Goal: Entertainment & Leisure: Browse casually

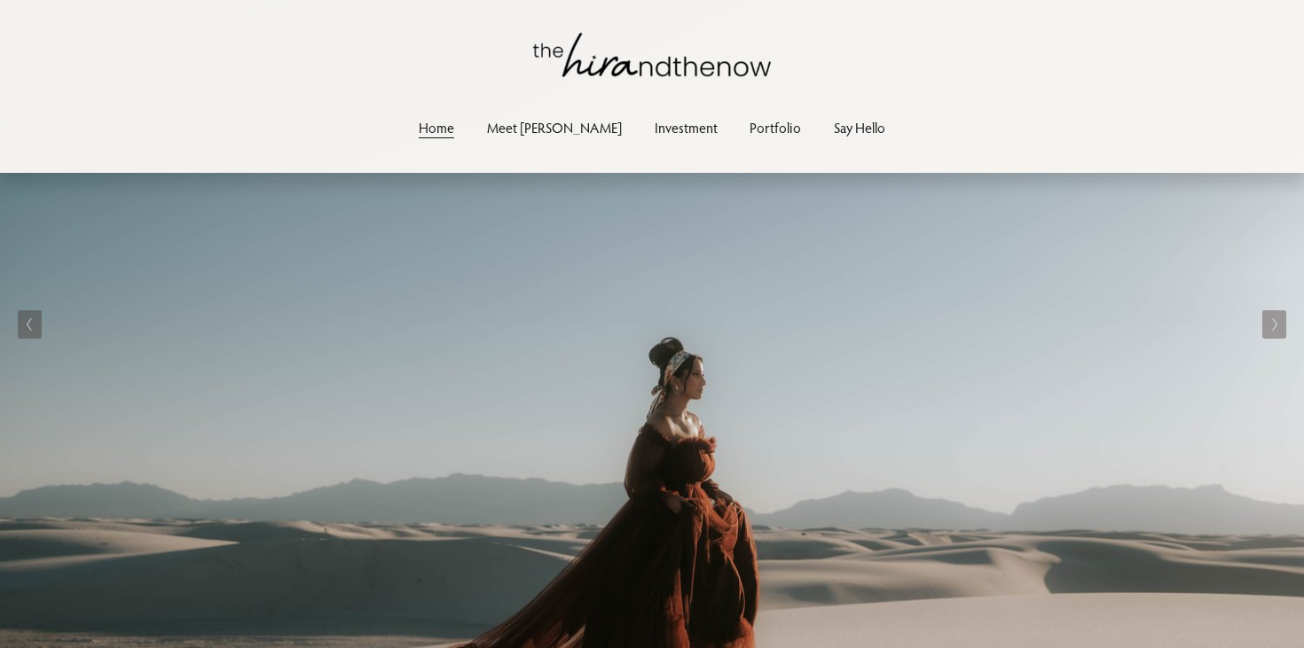
click at [749, 132] on link "Portfolio" at bounding box center [774, 128] width 51 height 24
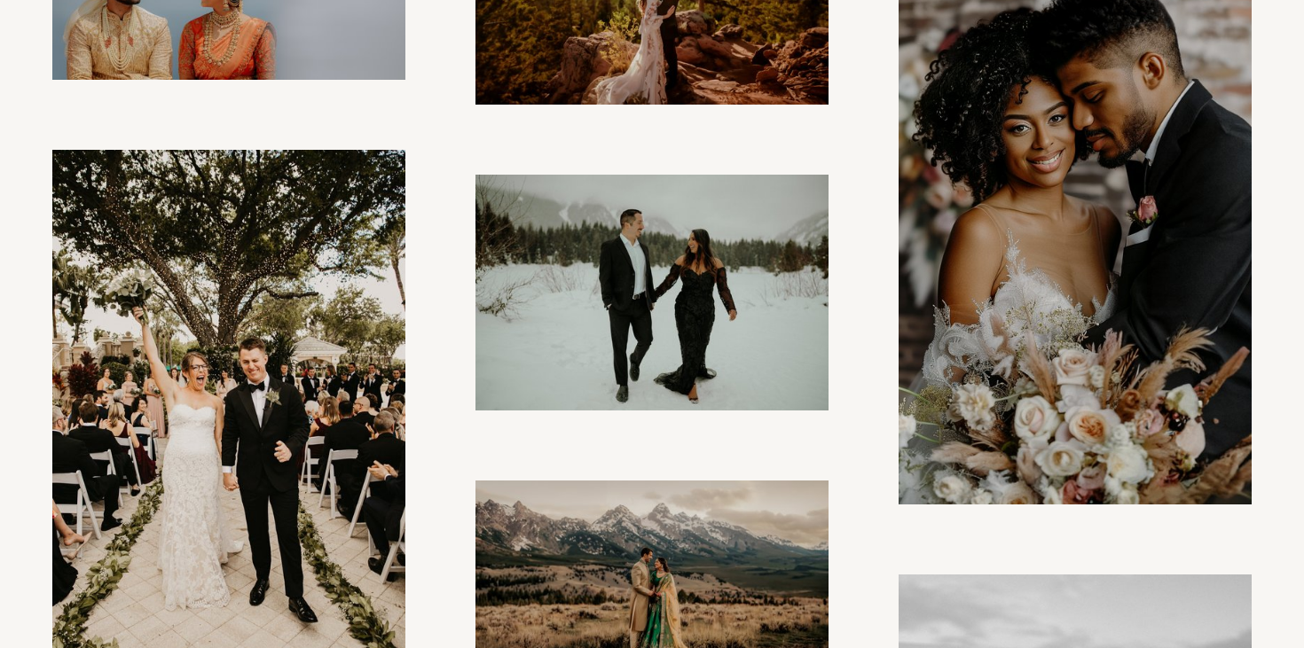
scroll to position [1148, 0]
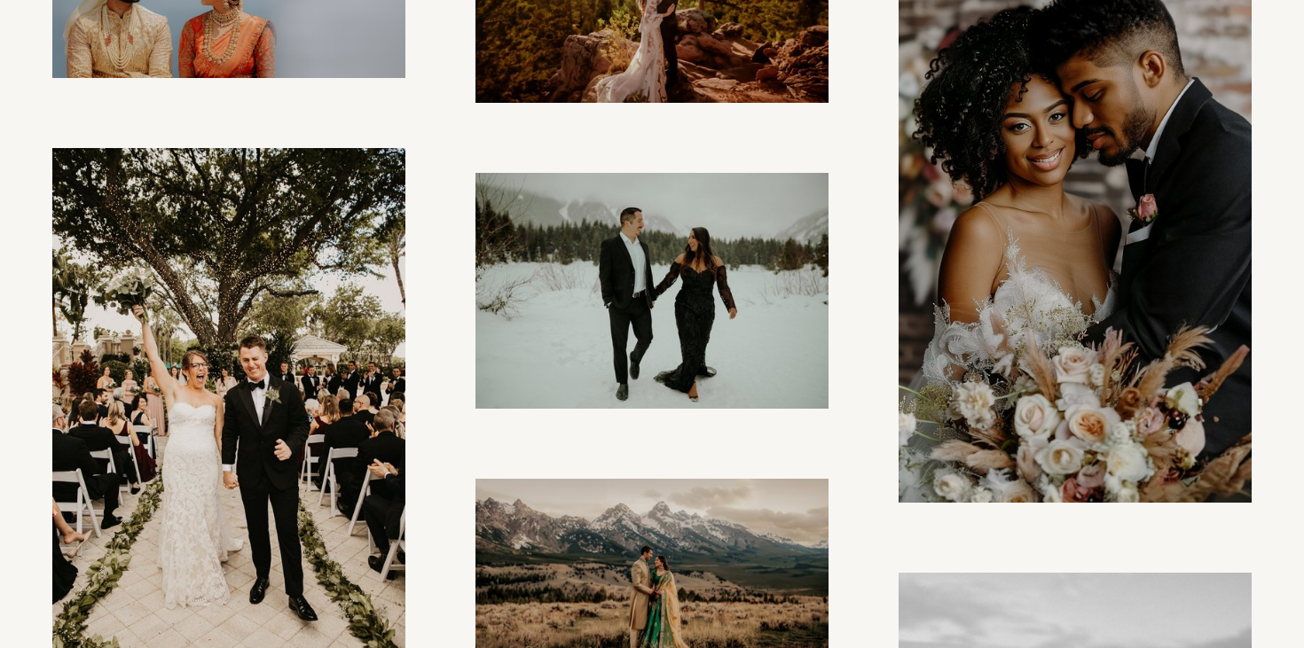
click at [700, 285] on img at bounding box center [652, 291] width 354 height 237
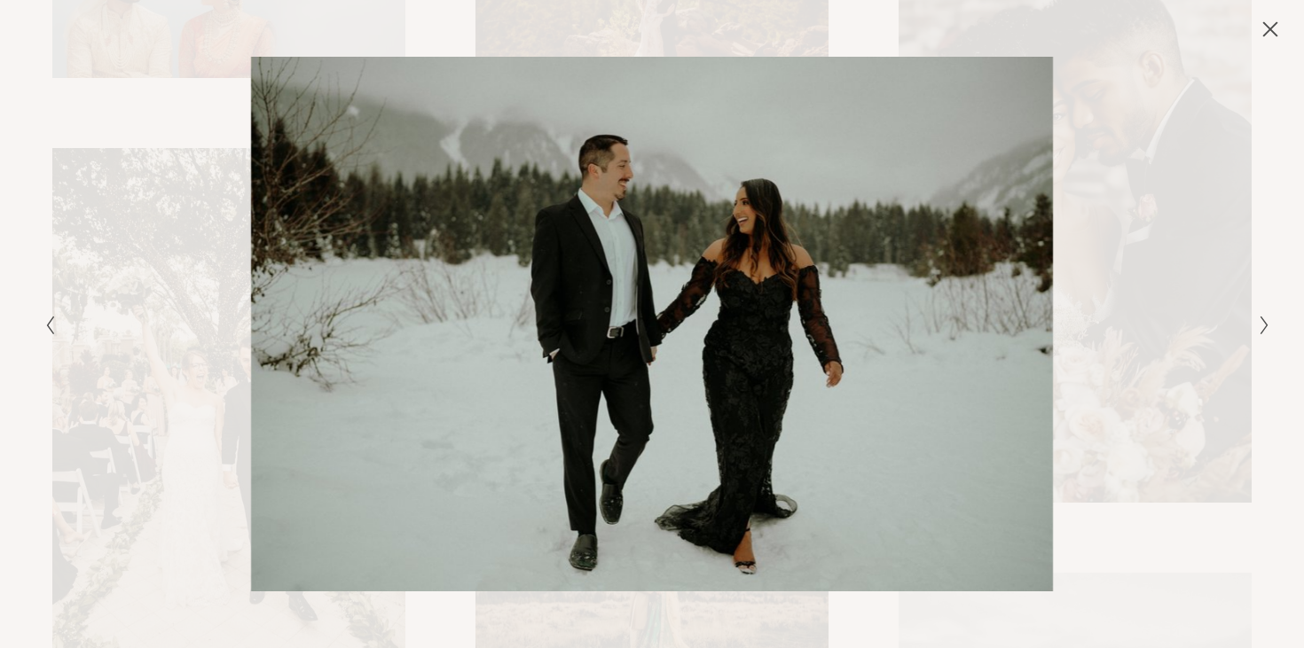
click at [1273, 27] on icon "Close" at bounding box center [1270, 29] width 14 height 14
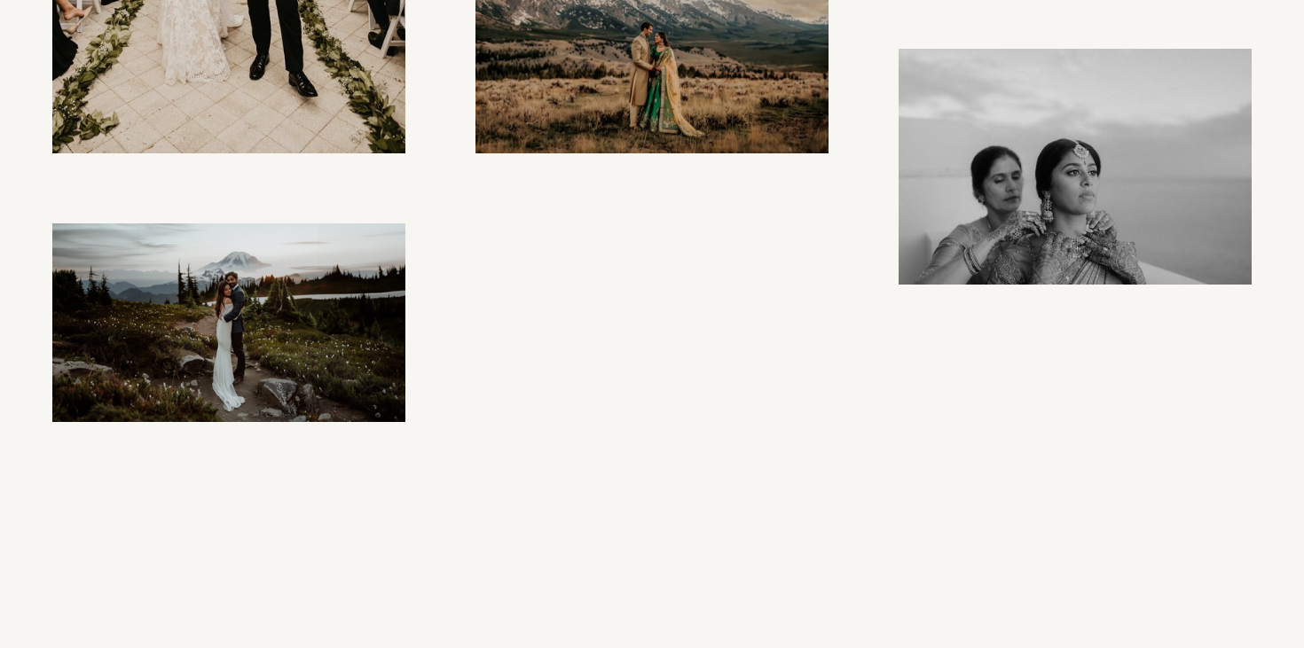
scroll to position [1992, 0]
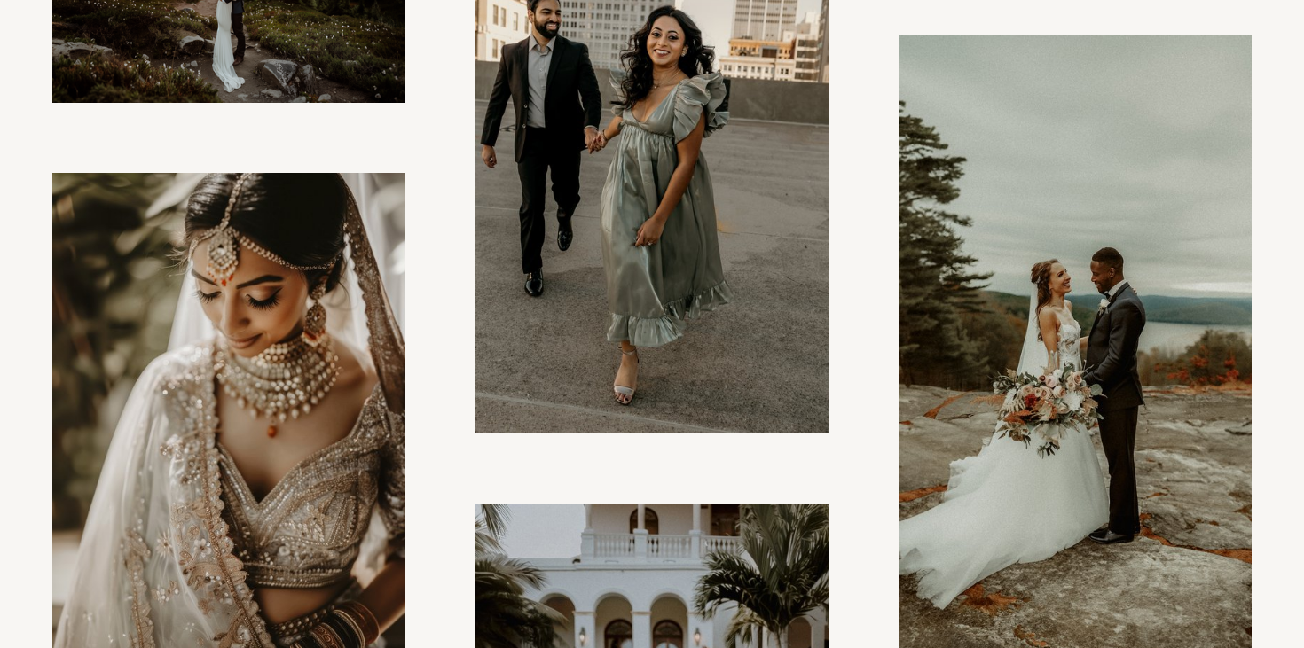
click at [749, 224] on img at bounding box center [651, 168] width 353 height 529
click at [1272, 27] on icon "Close" at bounding box center [1270, 29] width 14 height 14
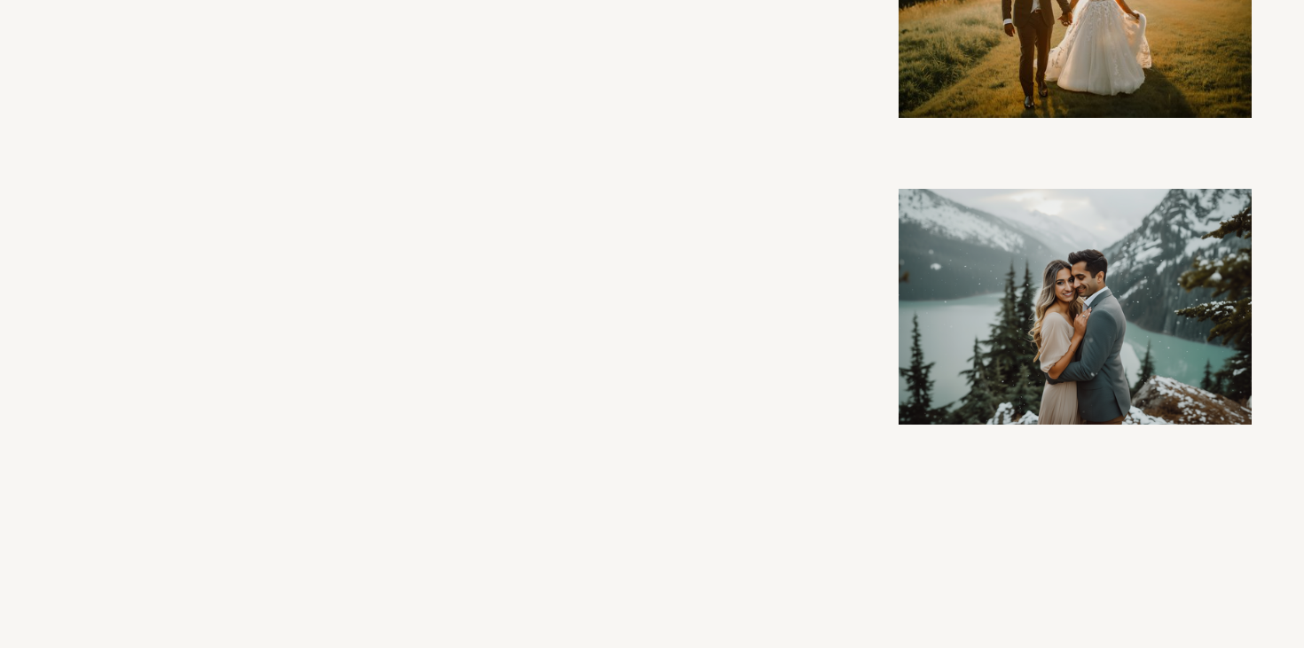
scroll to position [3308, 0]
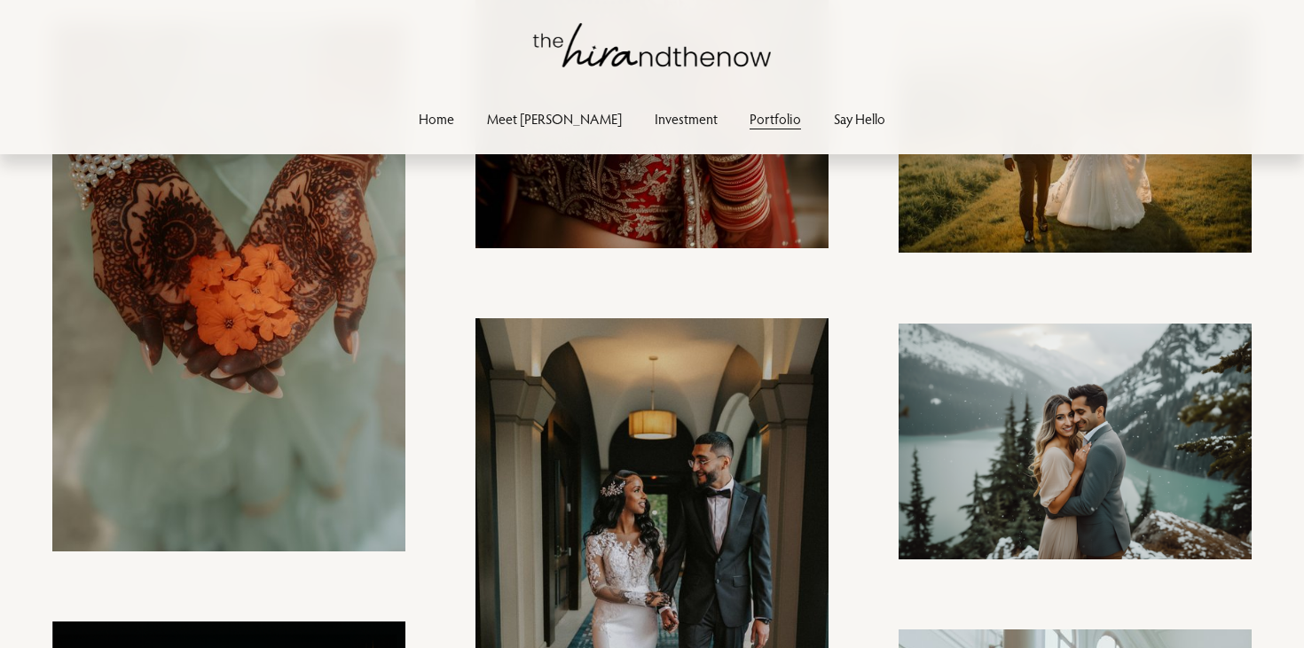
click at [1081, 400] on img at bounding box center [1075, 442] width 354 height 237
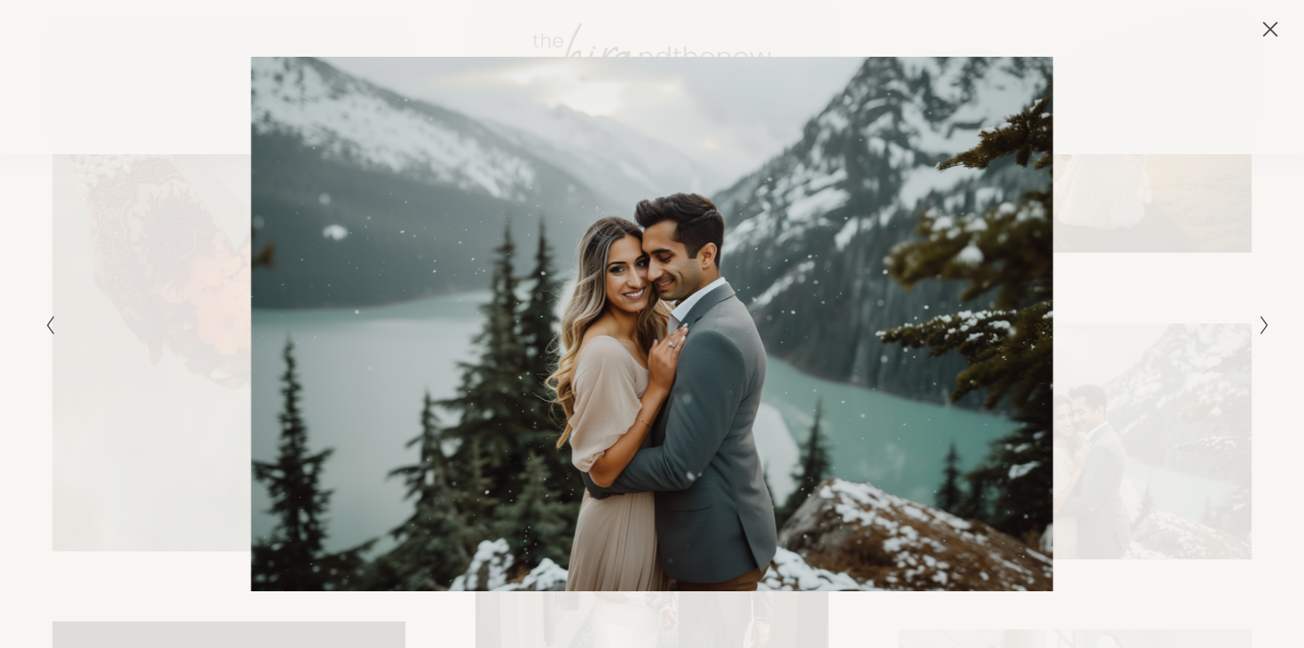
click at [1278, 34] on icon "Close" at bounding box center [1270, 29] width 18 height 18
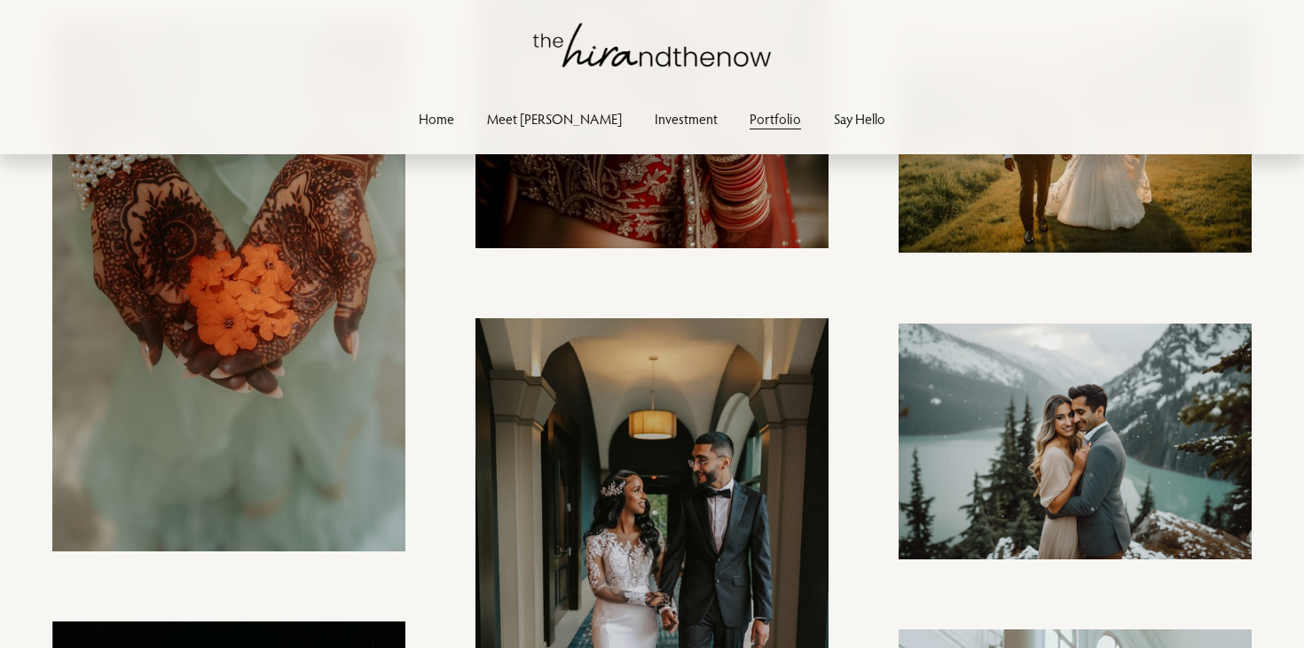
click at [1089, 404] on img at bounding box center [1075, 442] width 354 height 237
click at [856, 232] on div "Gallery" at bounding box center [958, 324] width 613 height 535
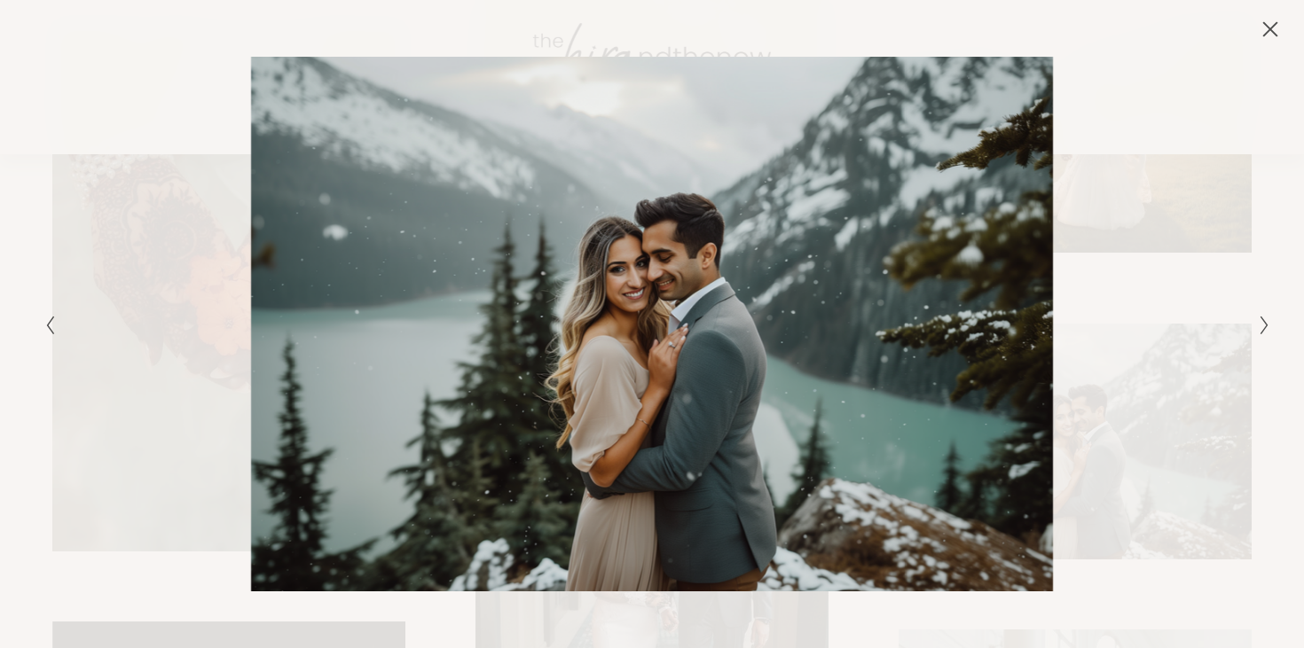
click at [1269, 35] on icon "Close" at bounding box center [1270, 29] width 18 height 18
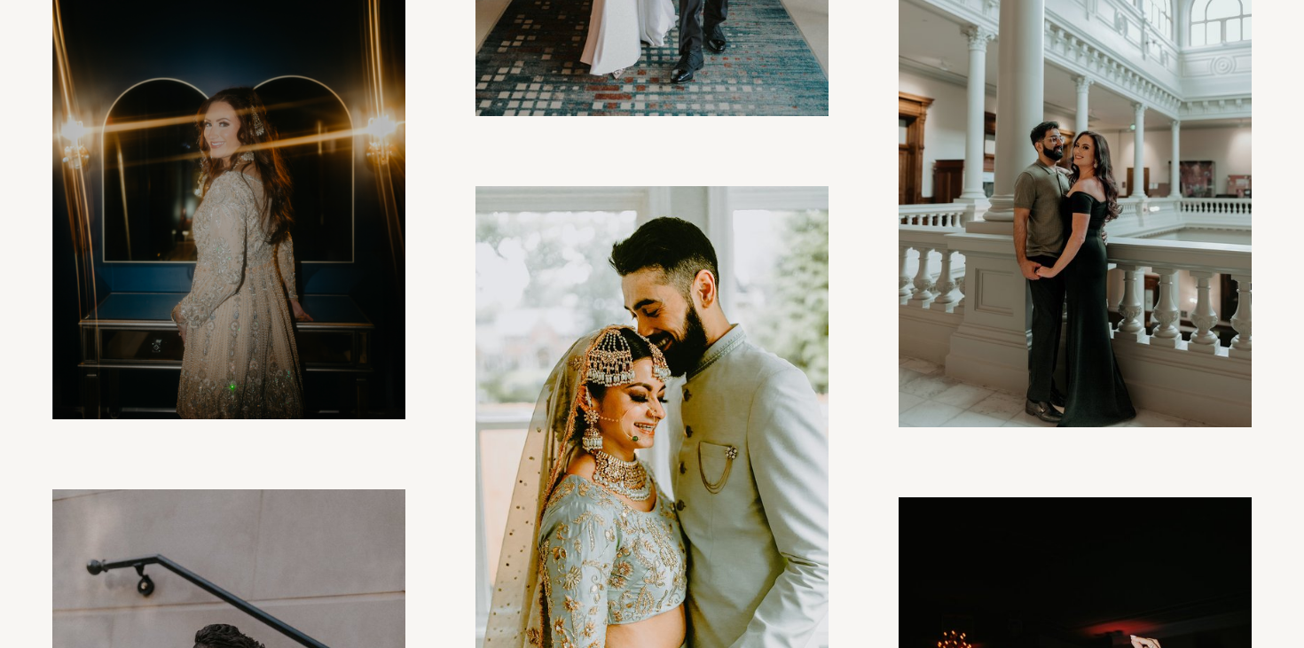
scroll to position [4050, 0]
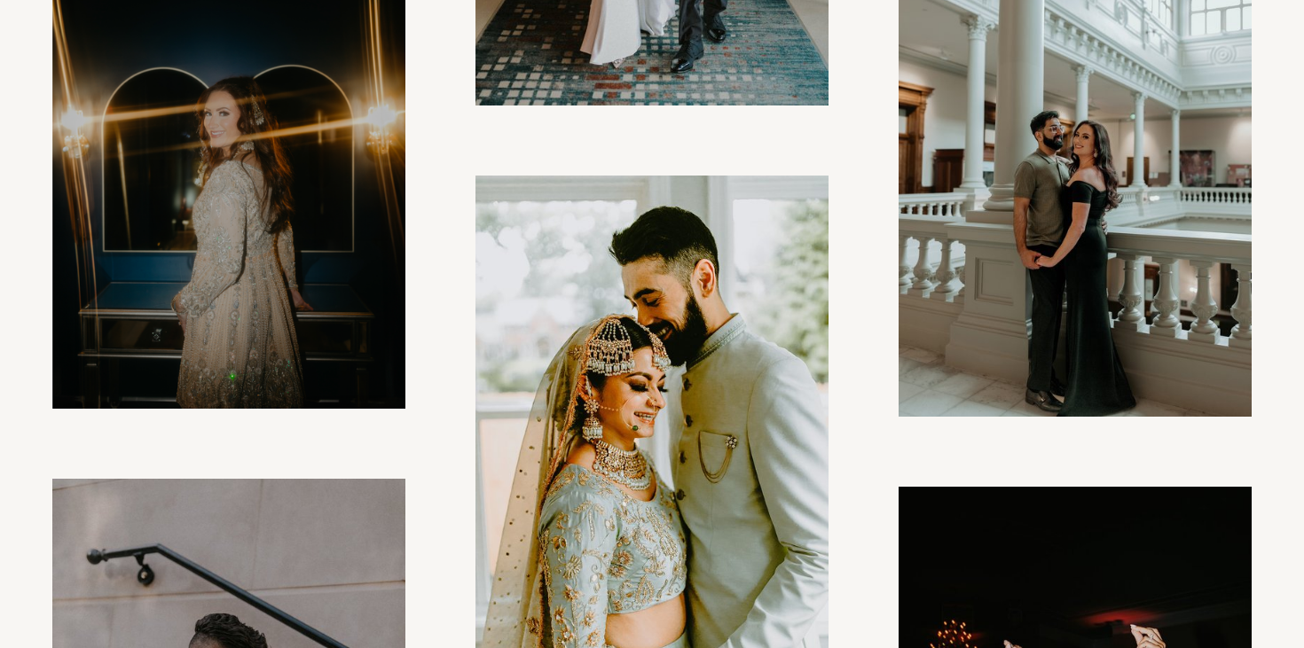
click at [1054, 270] on img at bounding box center [1074, 151] width 353 height 529
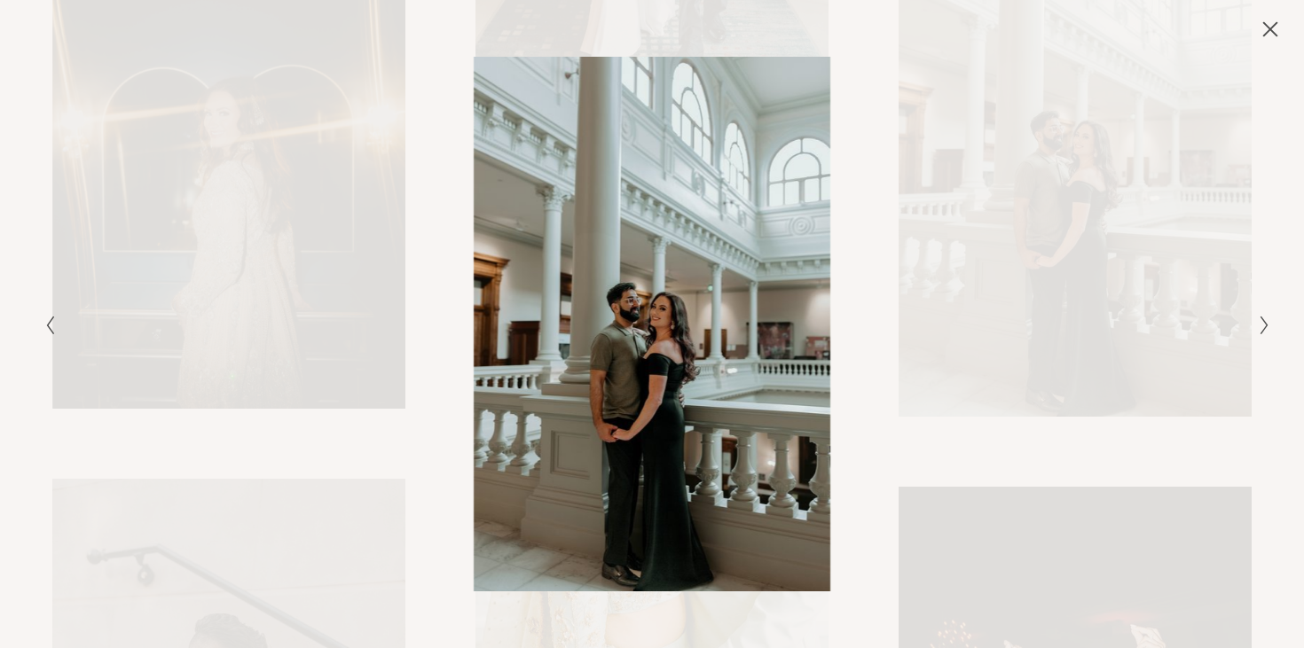
click at [1271, 27] on icon "Close" at bounding box center [1270, 29] width 14 height 14
